Goal: Find specific page/section: Find specific page/section

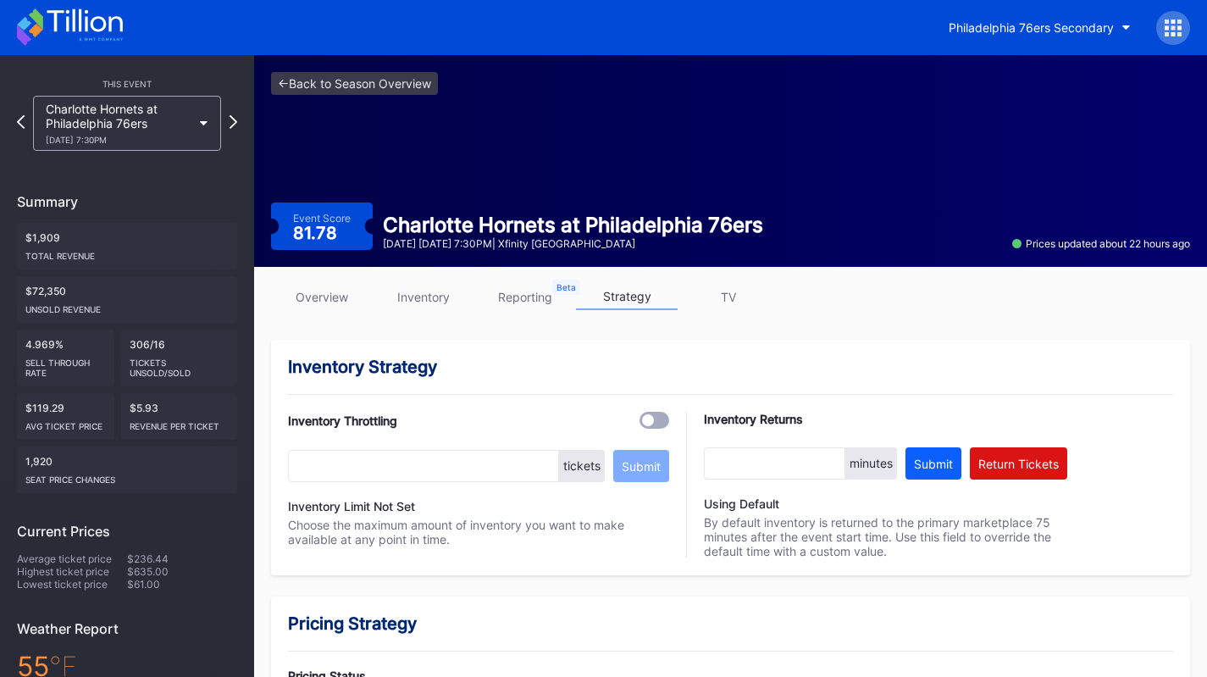
click at [1043, 41] on button "Philadelphia 76ers Secondary" at bounding box center [1039, 27] width 207 height 31
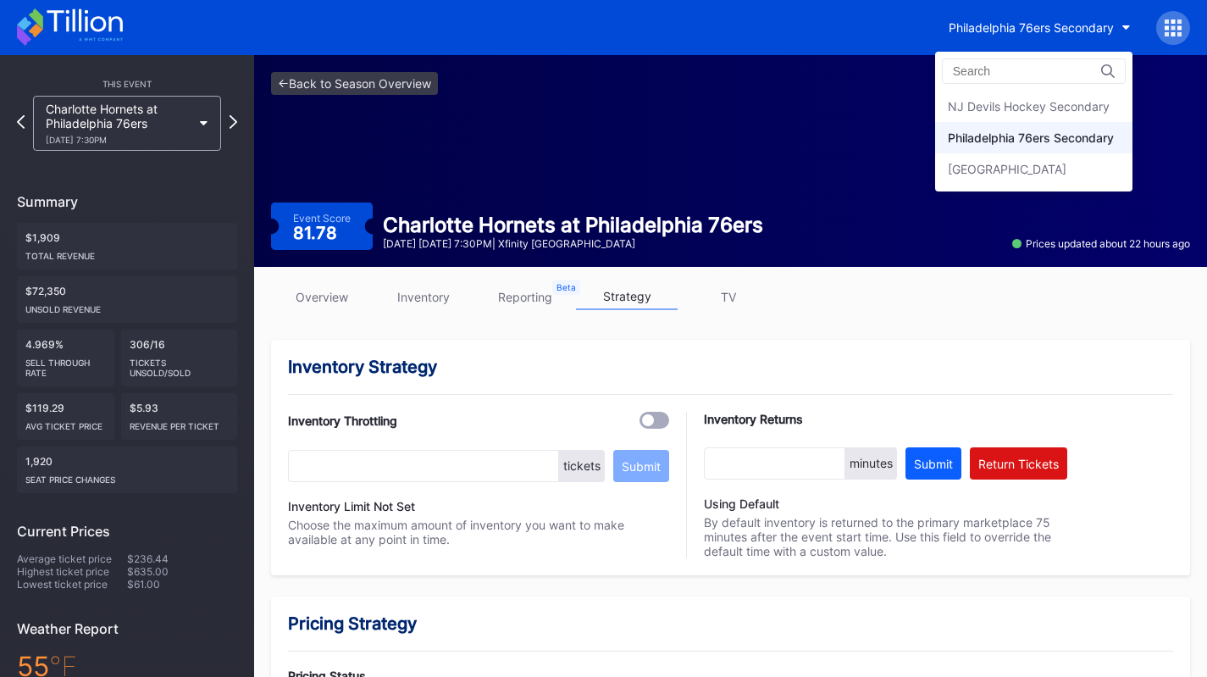
click at [1031, 120] on div "NJ Devils Hockey Secondary" at bounding box center [1033, 106] width 197 height 31
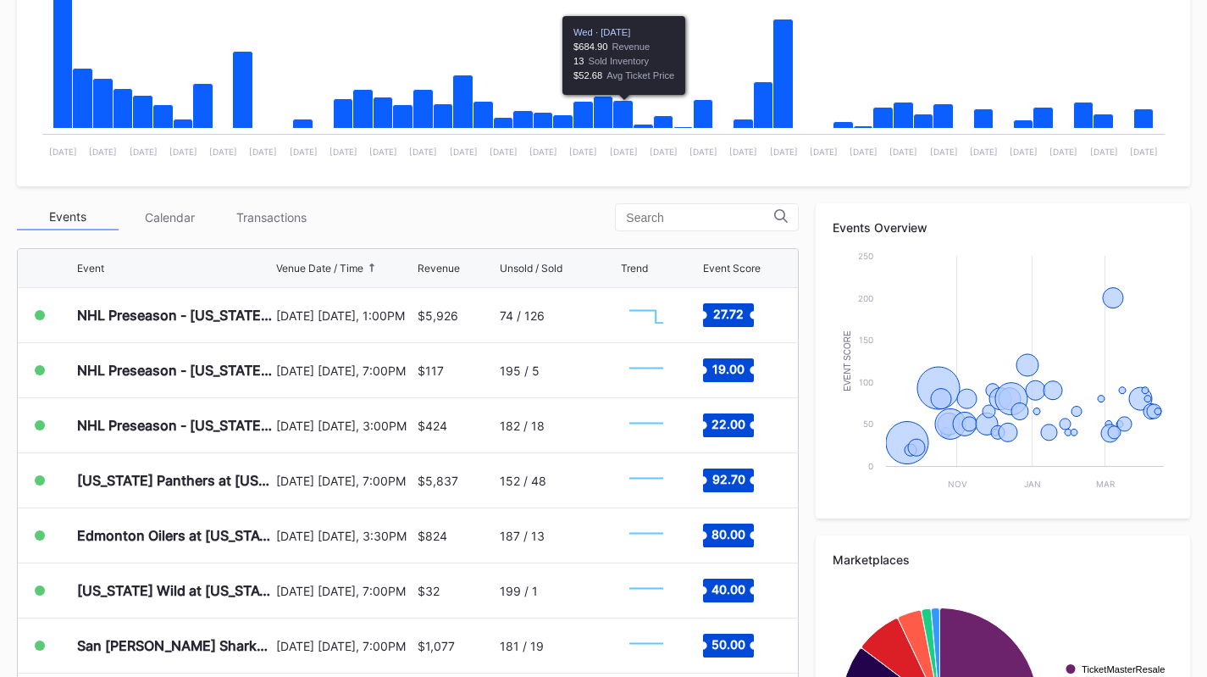
scroll to position [419, 0]
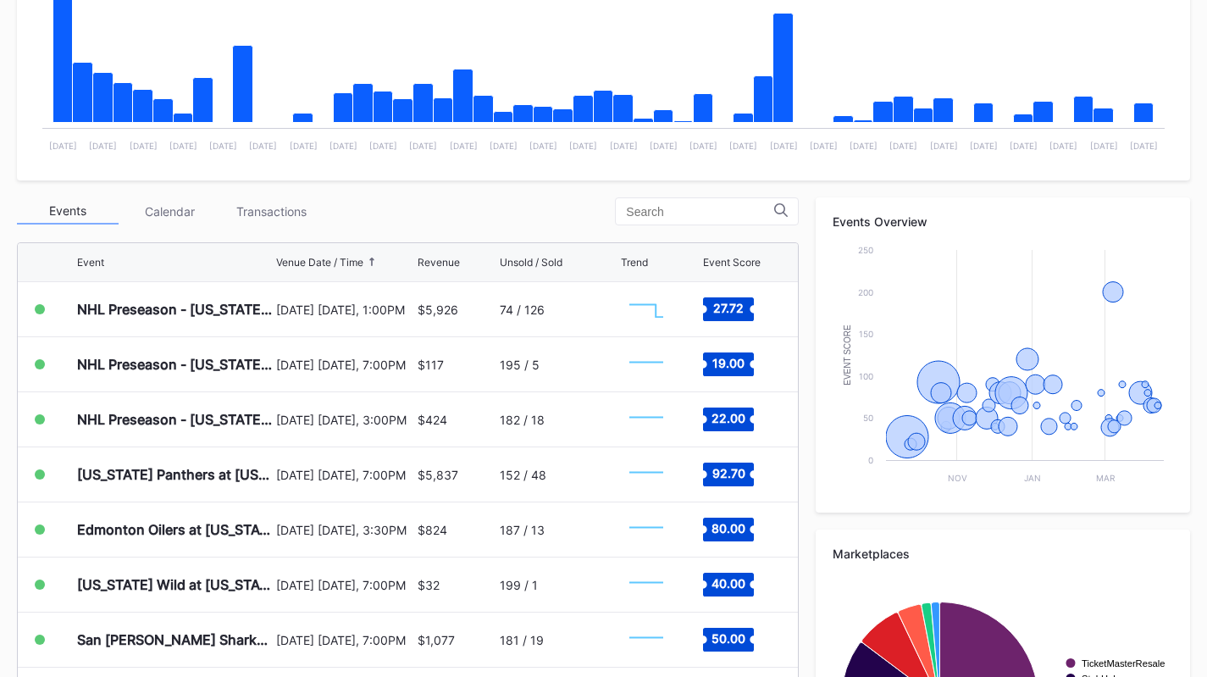
click at [257, 202] on div "Transactions" at bounding box center [271, 211] width 102 height 26
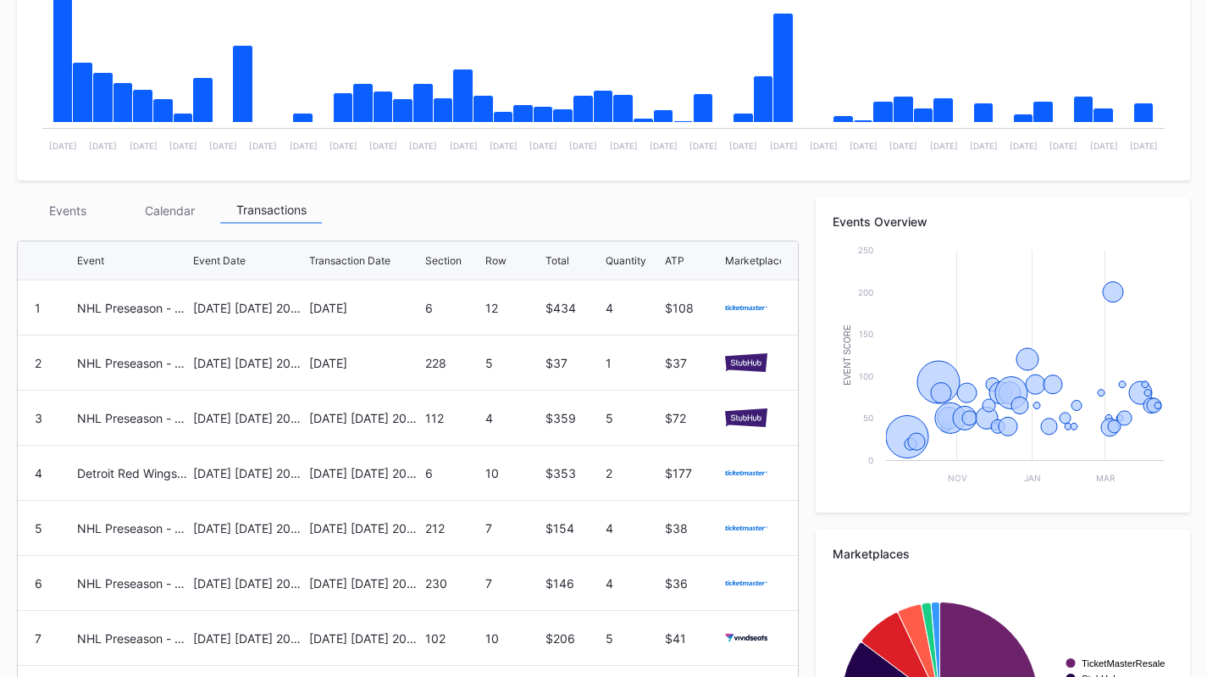
click at [66, 204] on div "Events" at bounding box center [68, 210] width 102 height 26
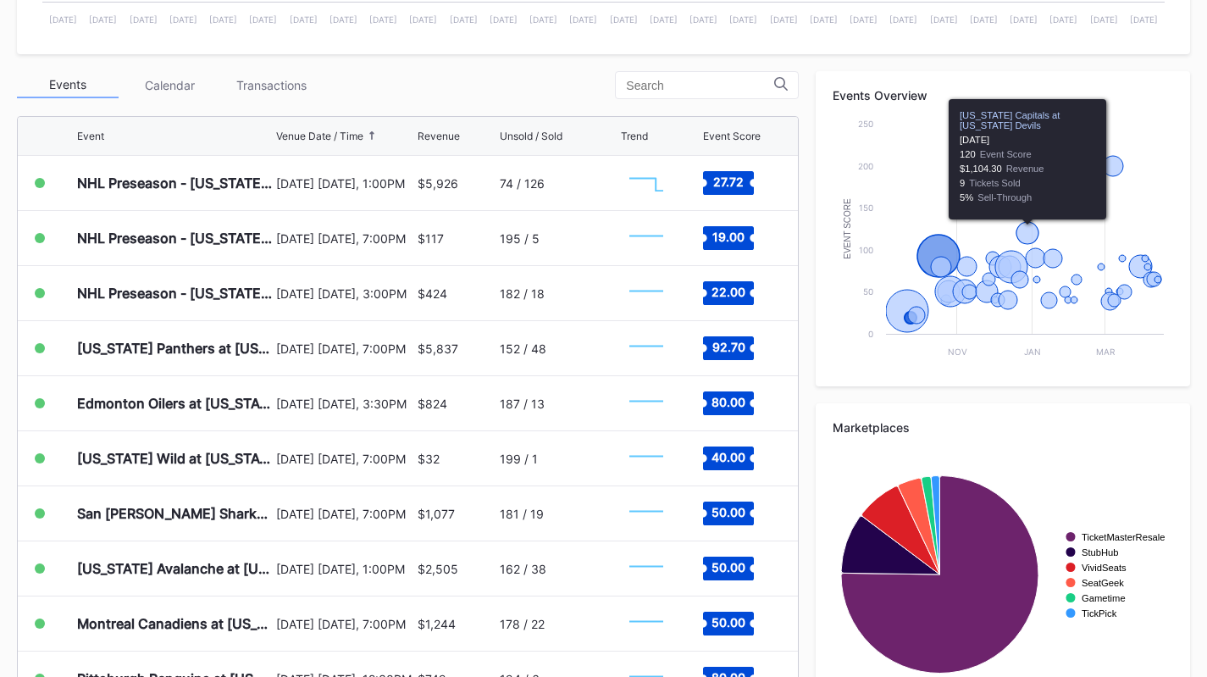
scroll to position [0, 0]
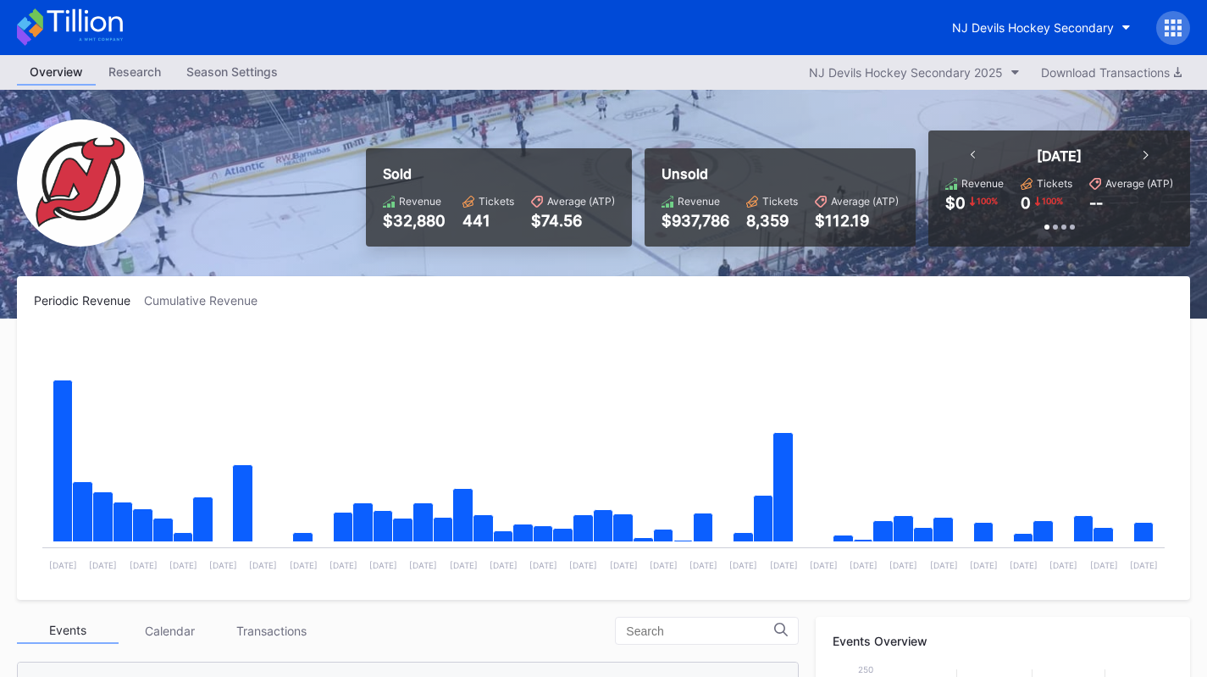
click at [1081, 24] on div "NJ Devils Hockey Secondary" at bounding box center [1033, 27] width 162 height 14
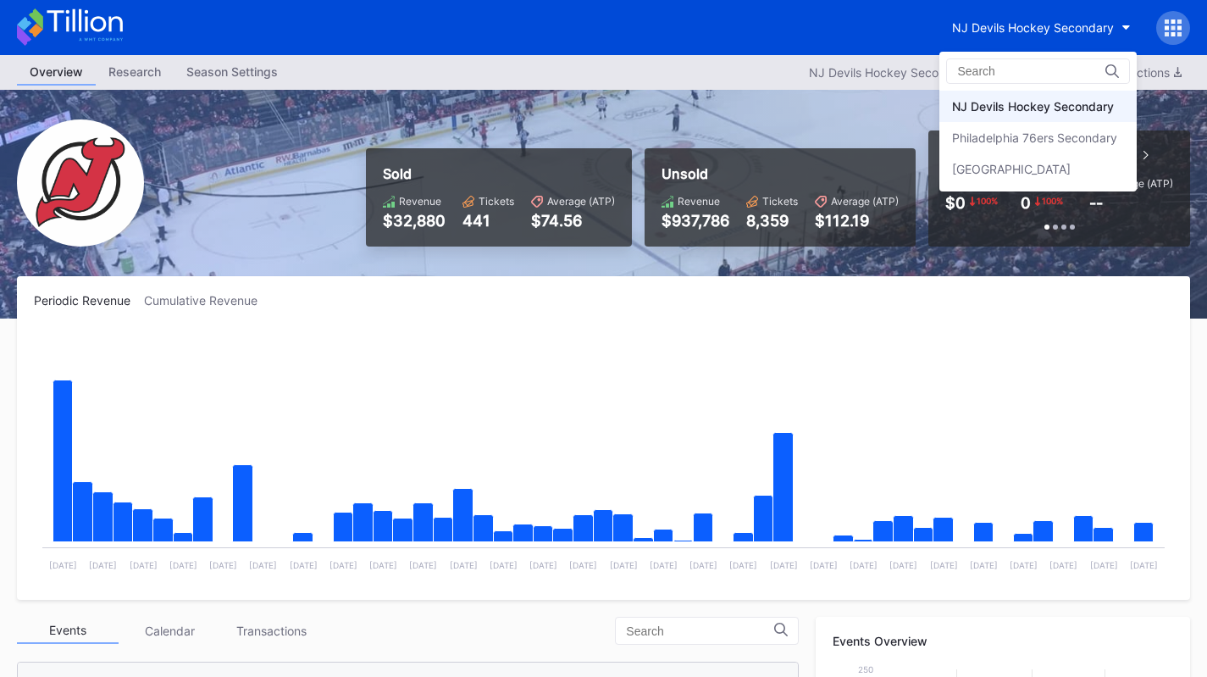
click at [1057, 135] on div "Philadelphia 76ers Secondary" at bounding box center [1034, 137] width 165 height 14
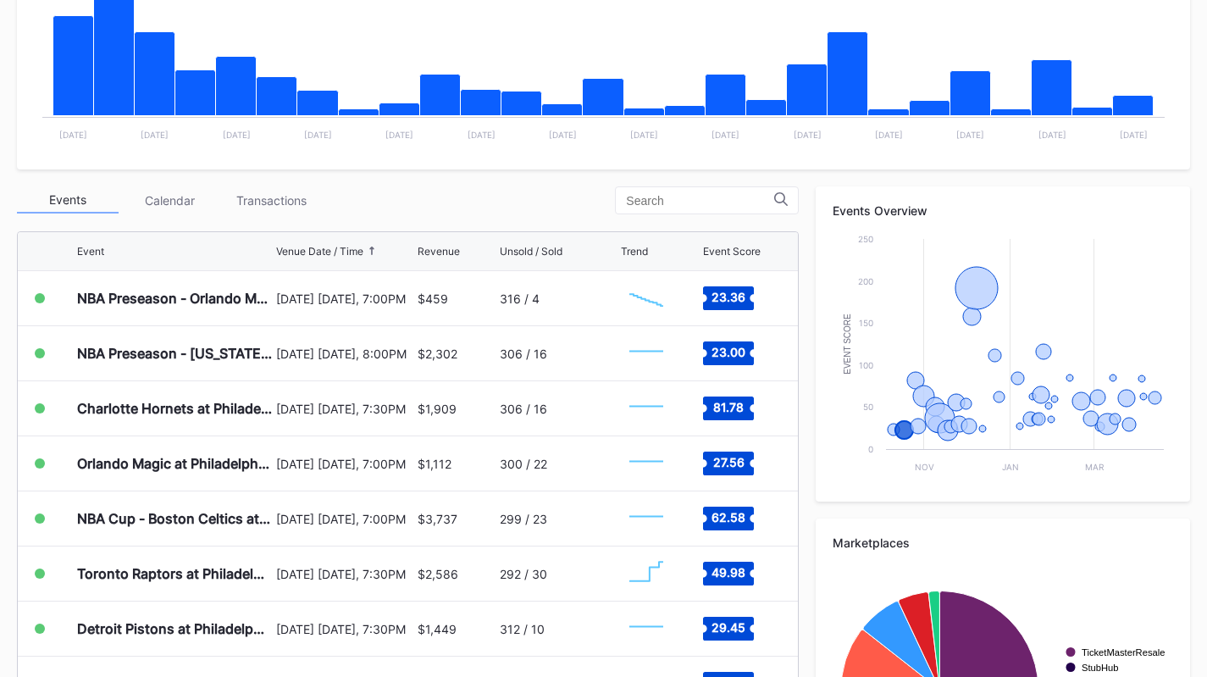
scroll to position [604, 0]
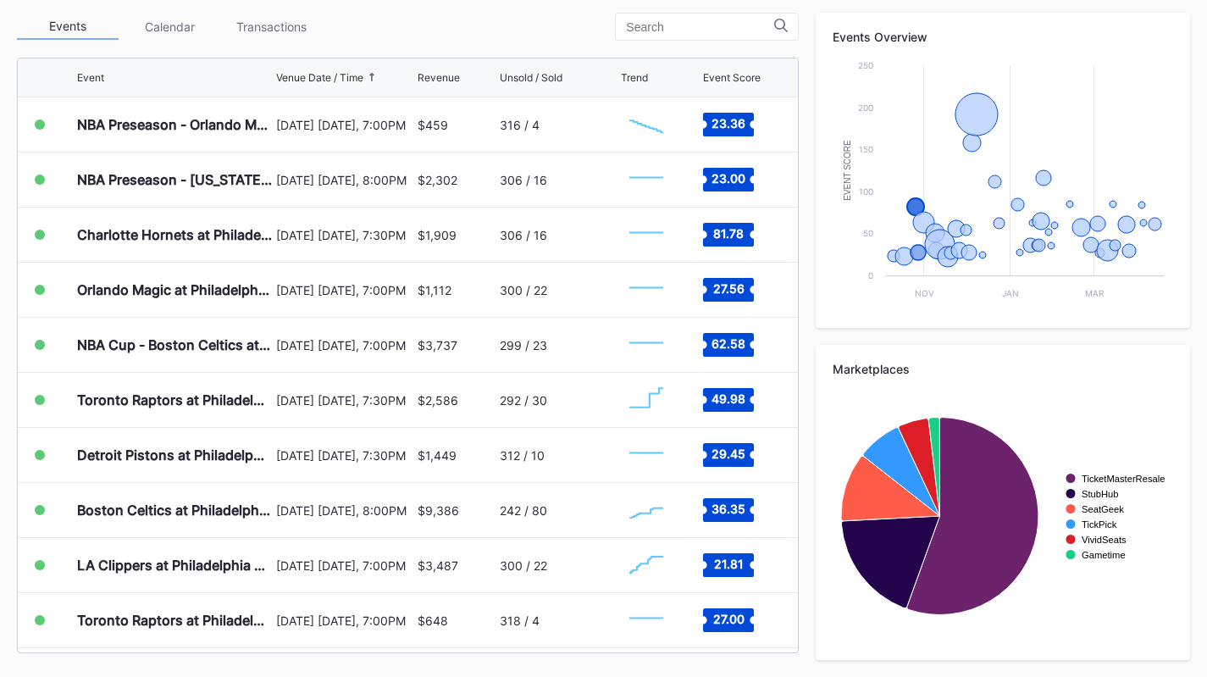
click at [308, 256] on div "[DATE] [DATE], 7:30PM" at bounding box center [344, 234] width 136 height 54
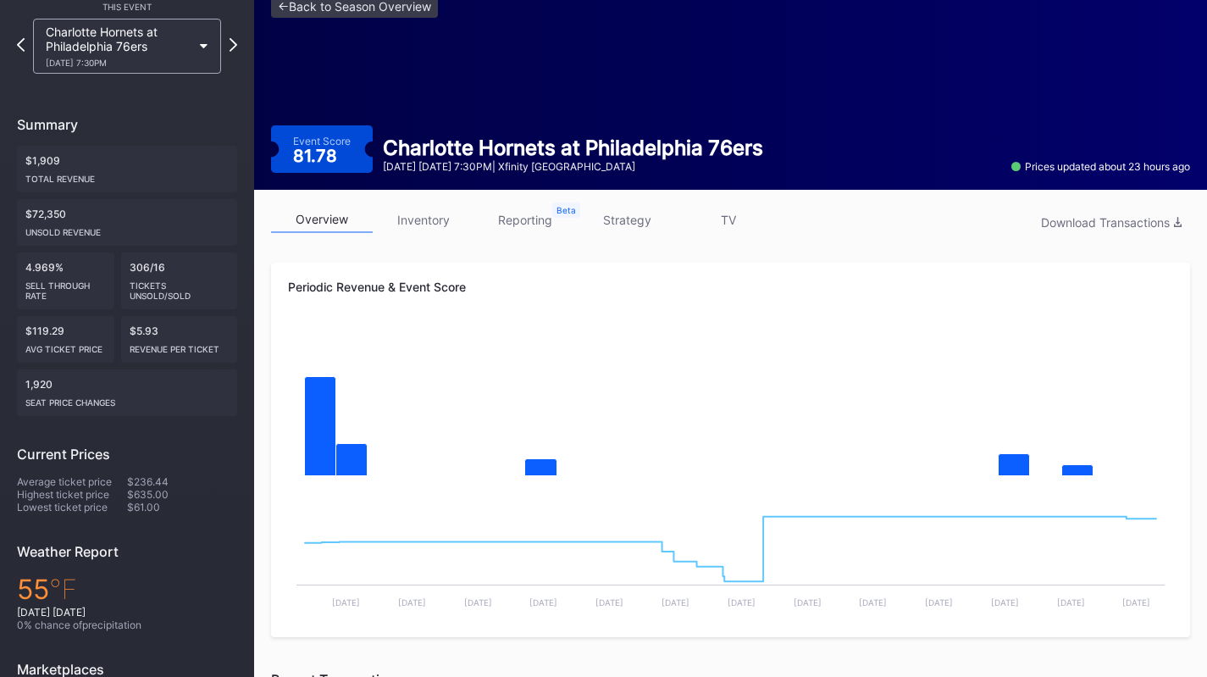
scroll to position [69, 0]
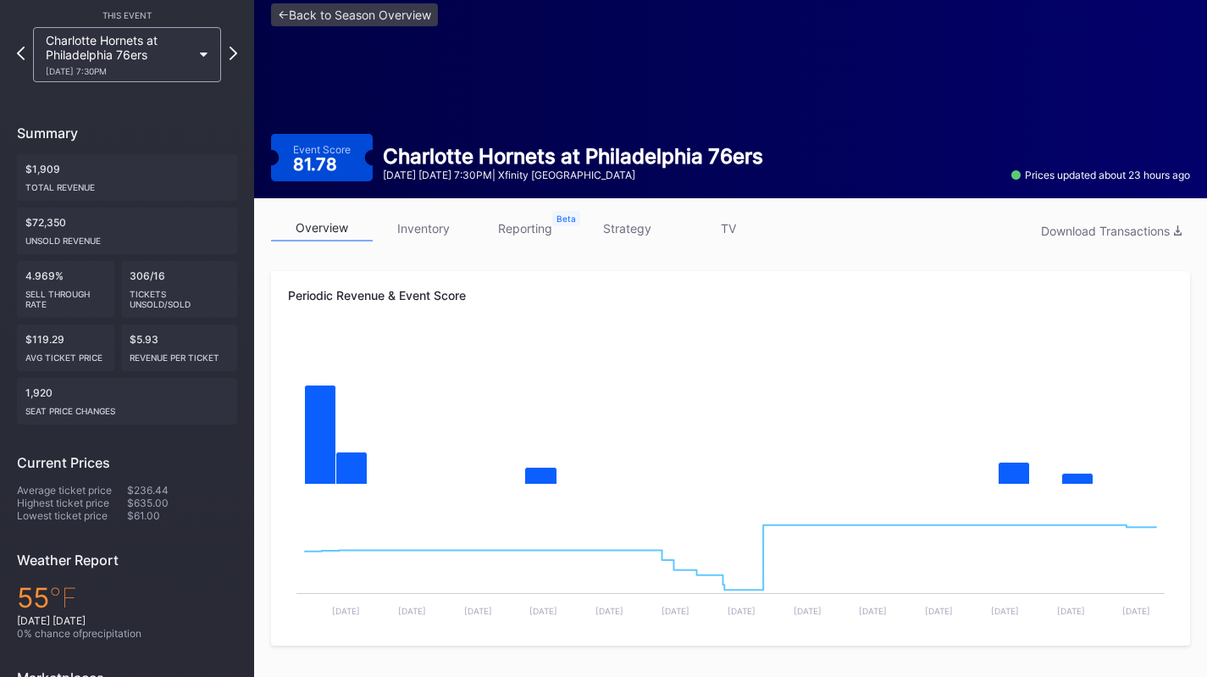
click at [627, 220] on link "strategy" at bounding box center [627, 228] width 102 height 26
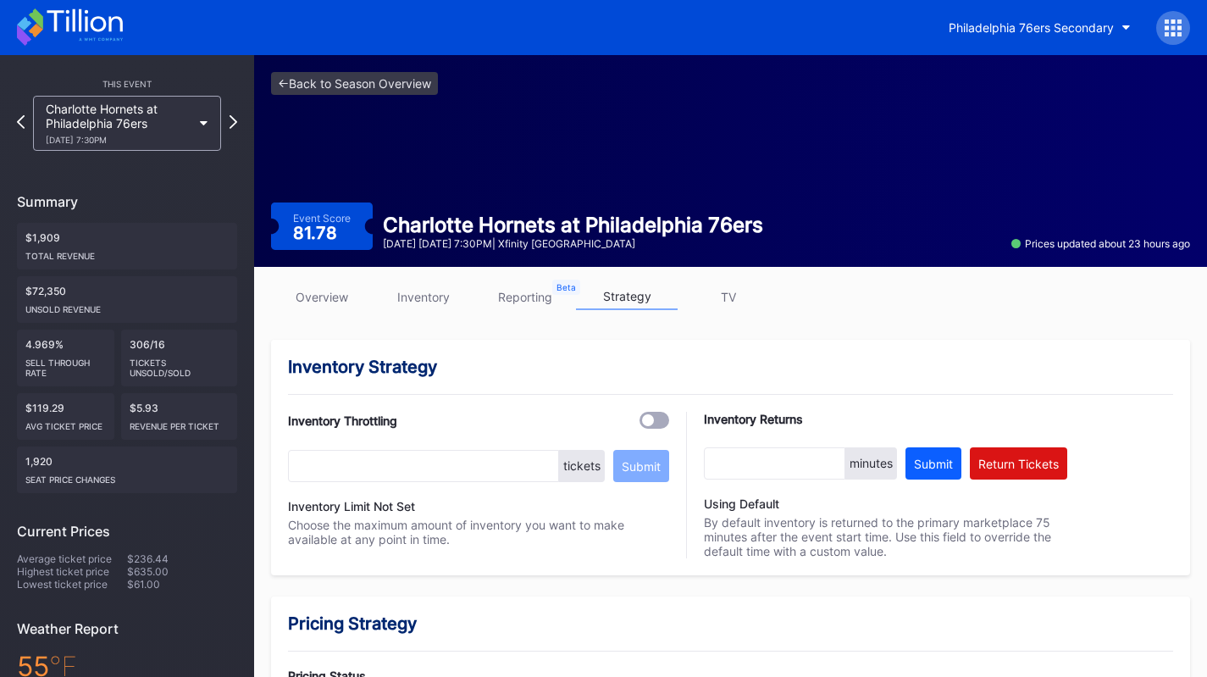
click at [314, 296] on link "overview" at bounding box center [322, 297] width 102 height 26
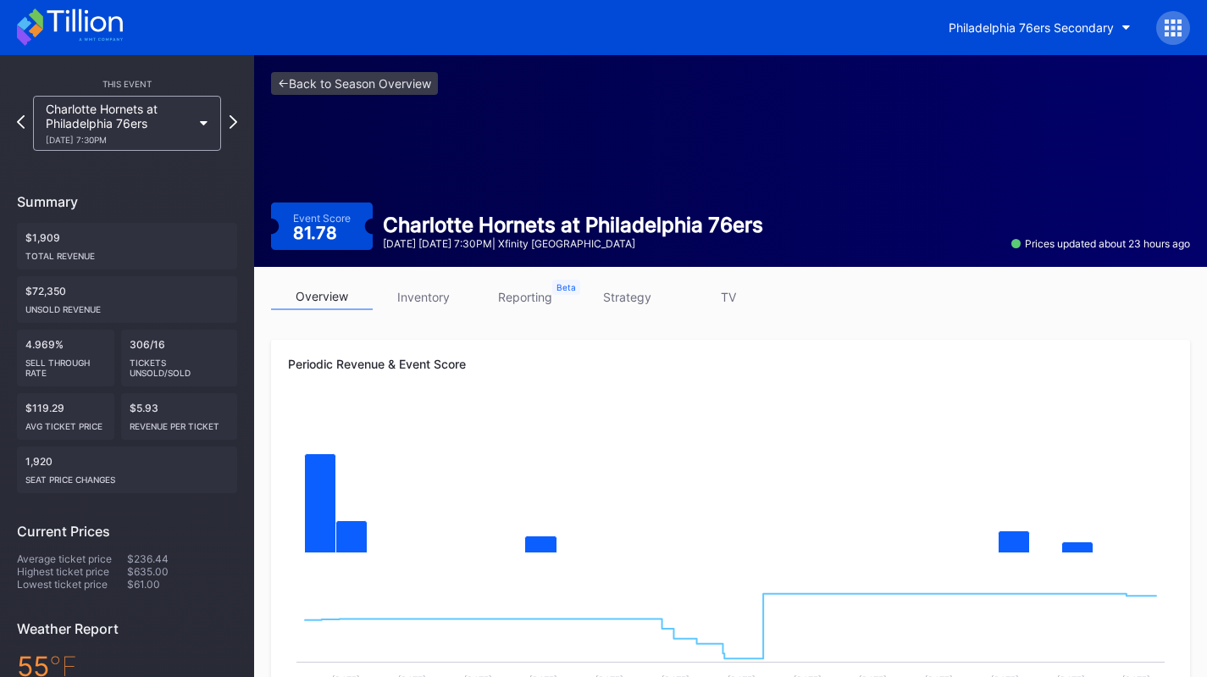
click at [1048, 23] on div "Philadelphia 76ers Secondary" at bounding box center [1030, 27] width 165 height 14
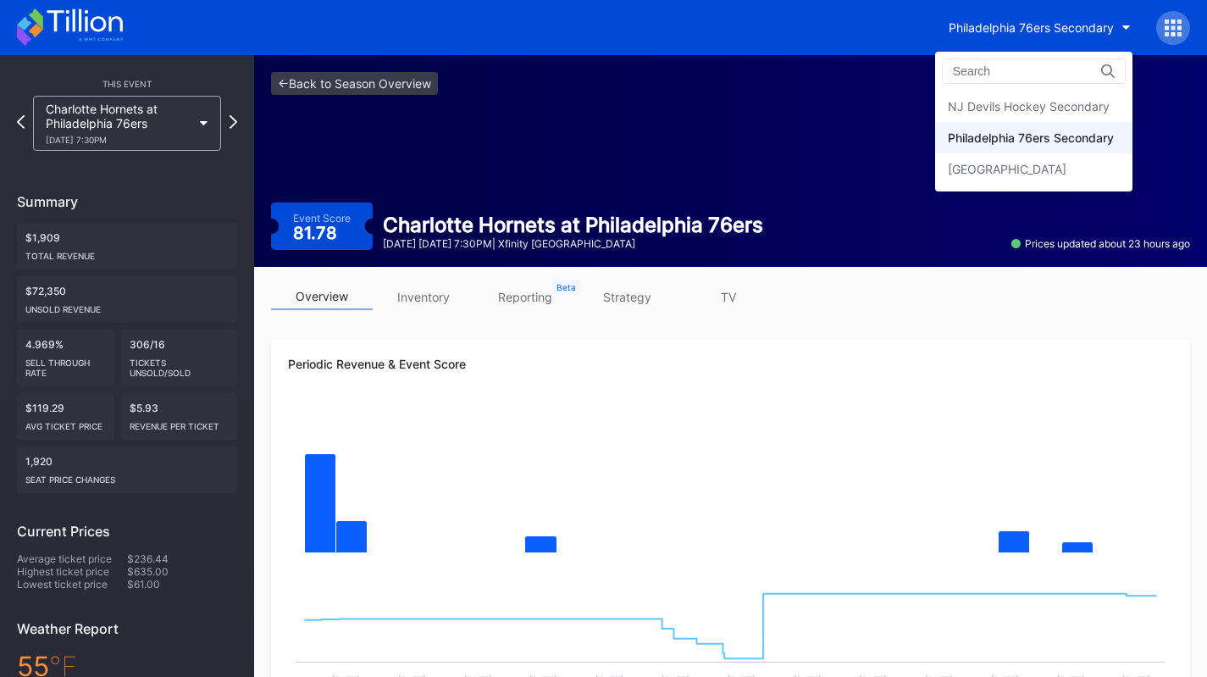
click at [1031, 115] on div "NJ Devils Hockey Secondary" at bounding box center [1033, 106] width 197 height 31
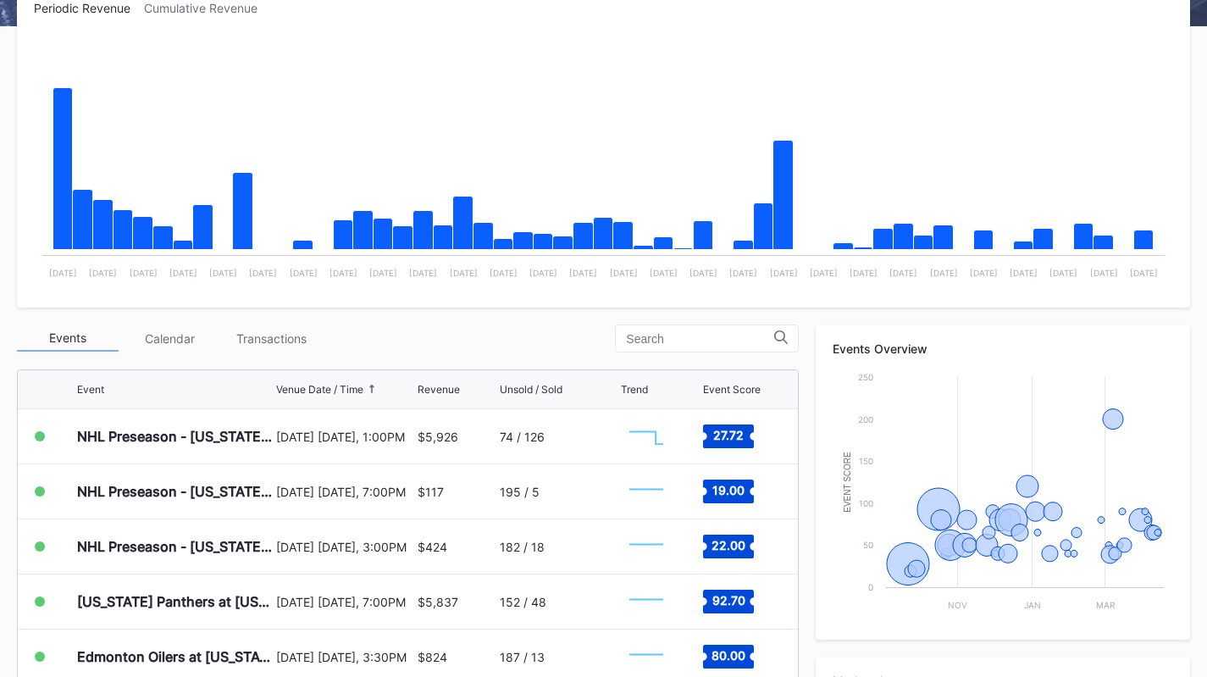
scroll to position [293, 0]
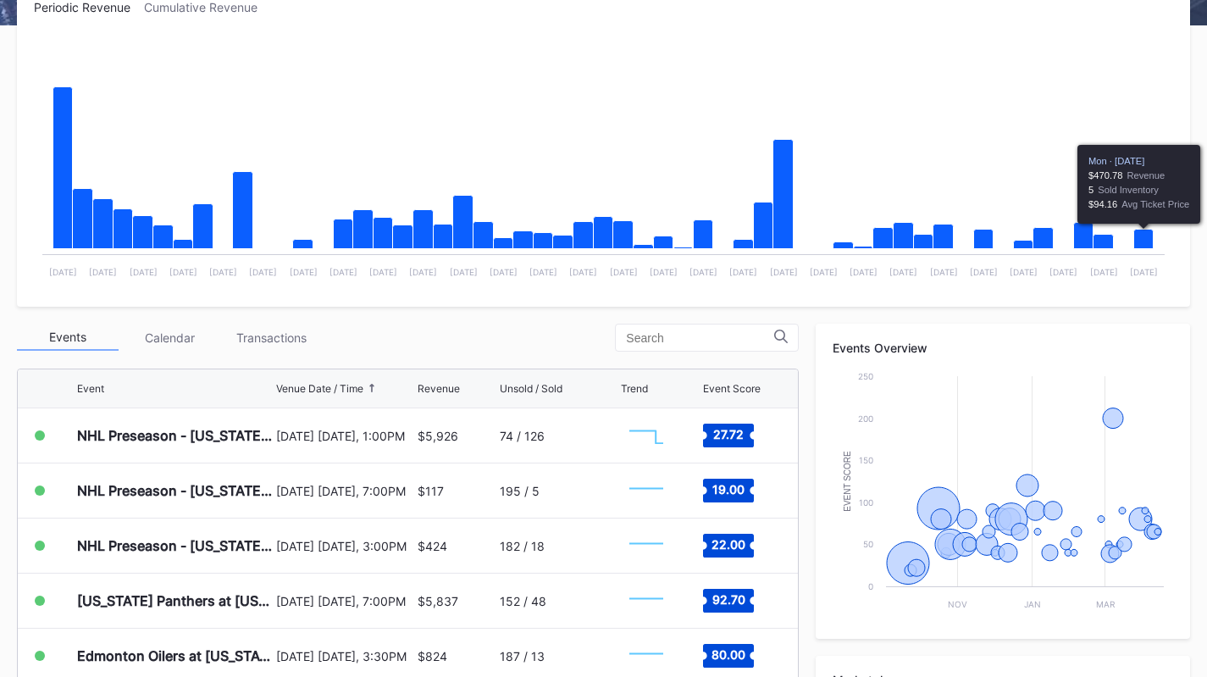
click at [291, 322] on div "Periodic Revenue Cumulative Revenue Created with Highcharts 11.2.0 Chart title …" at bounding box center [603, 485] width 1207 height 1004
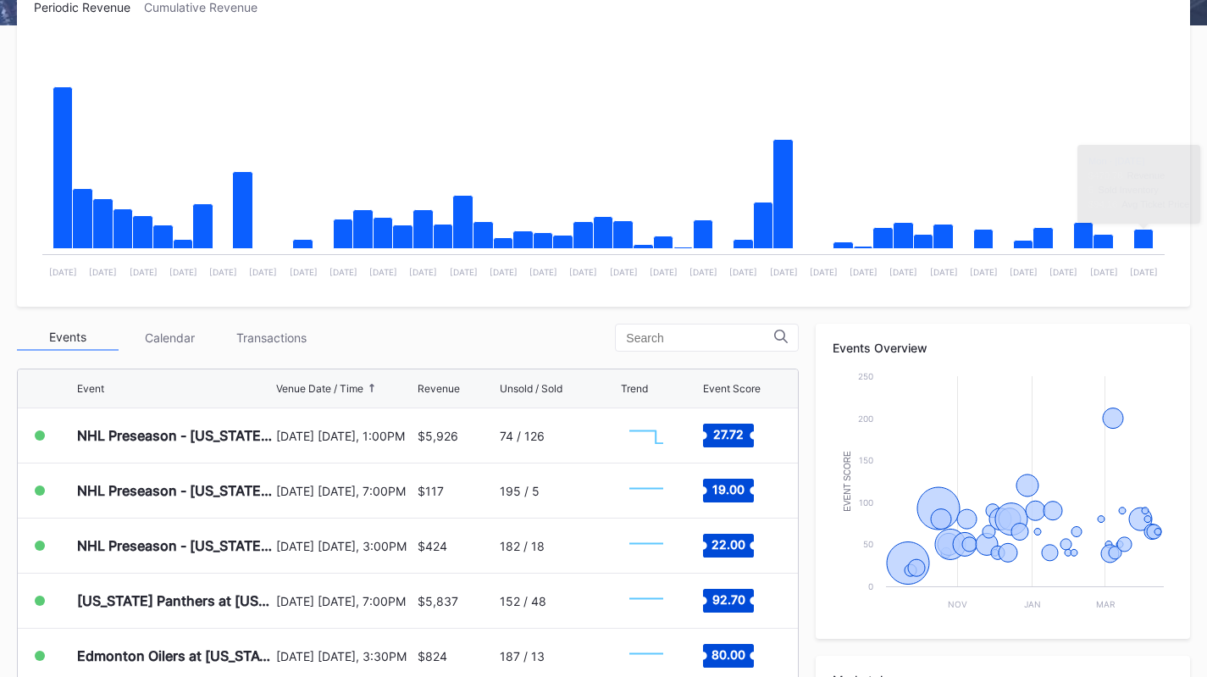
click at [255, 343] on div "Transactions" at bounding box center [271, 337] width 102 height 26
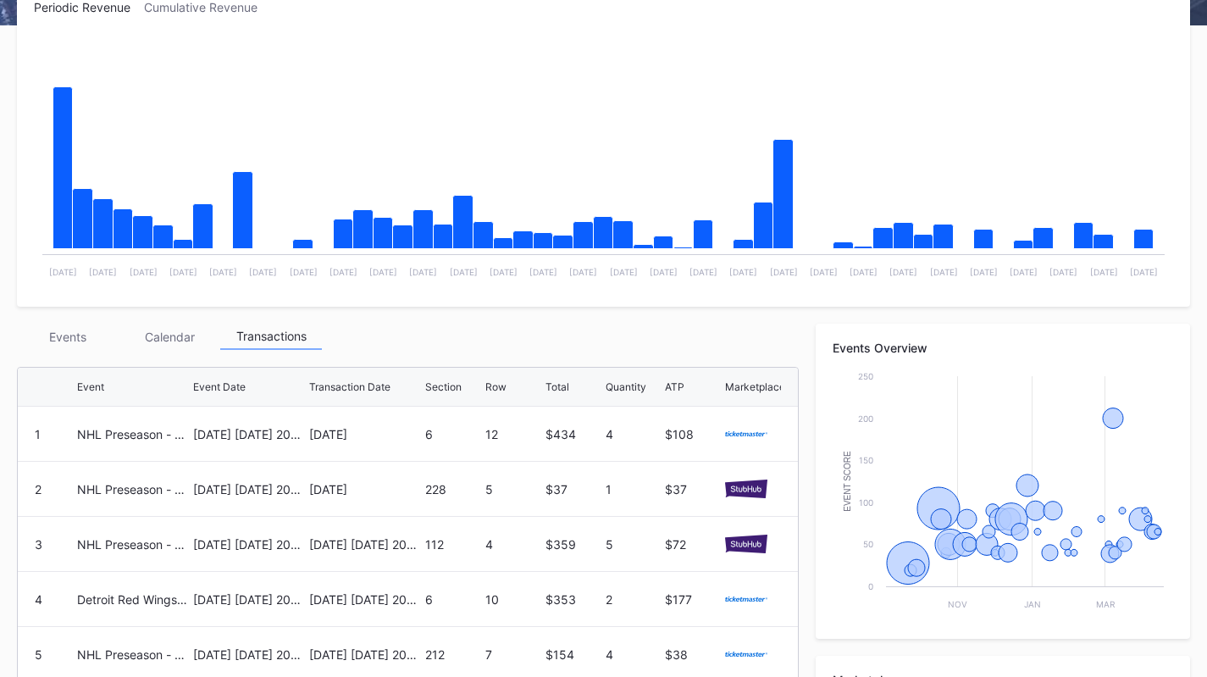
click at [61, 329] on div "Events" at bounding box center [68, 336] width 102 height 26
